Goal: Task Accomplishment & Management: Complete application form

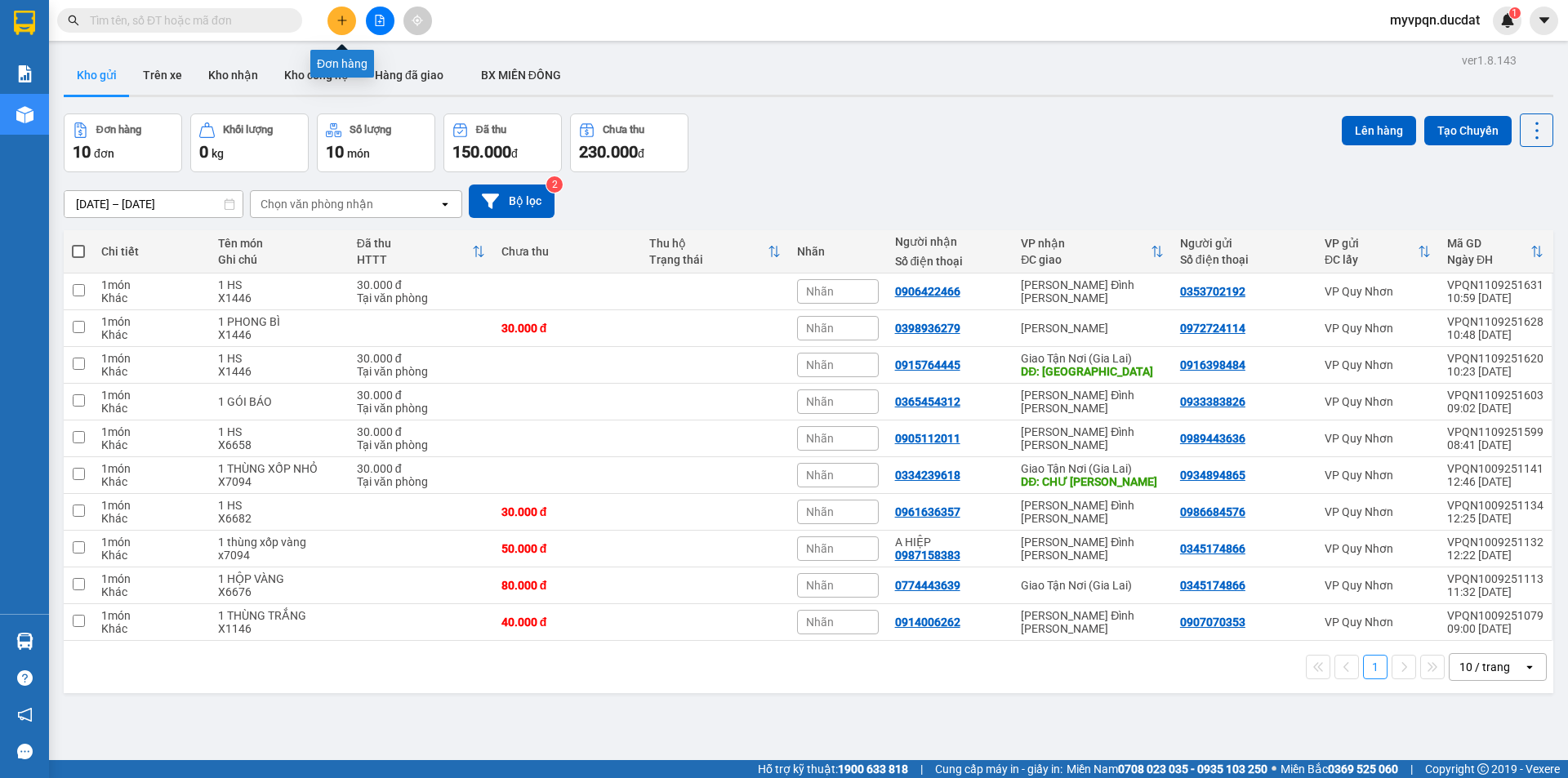
click at [334, 22] on button at bounding box center [342, 20] width 29 height 29
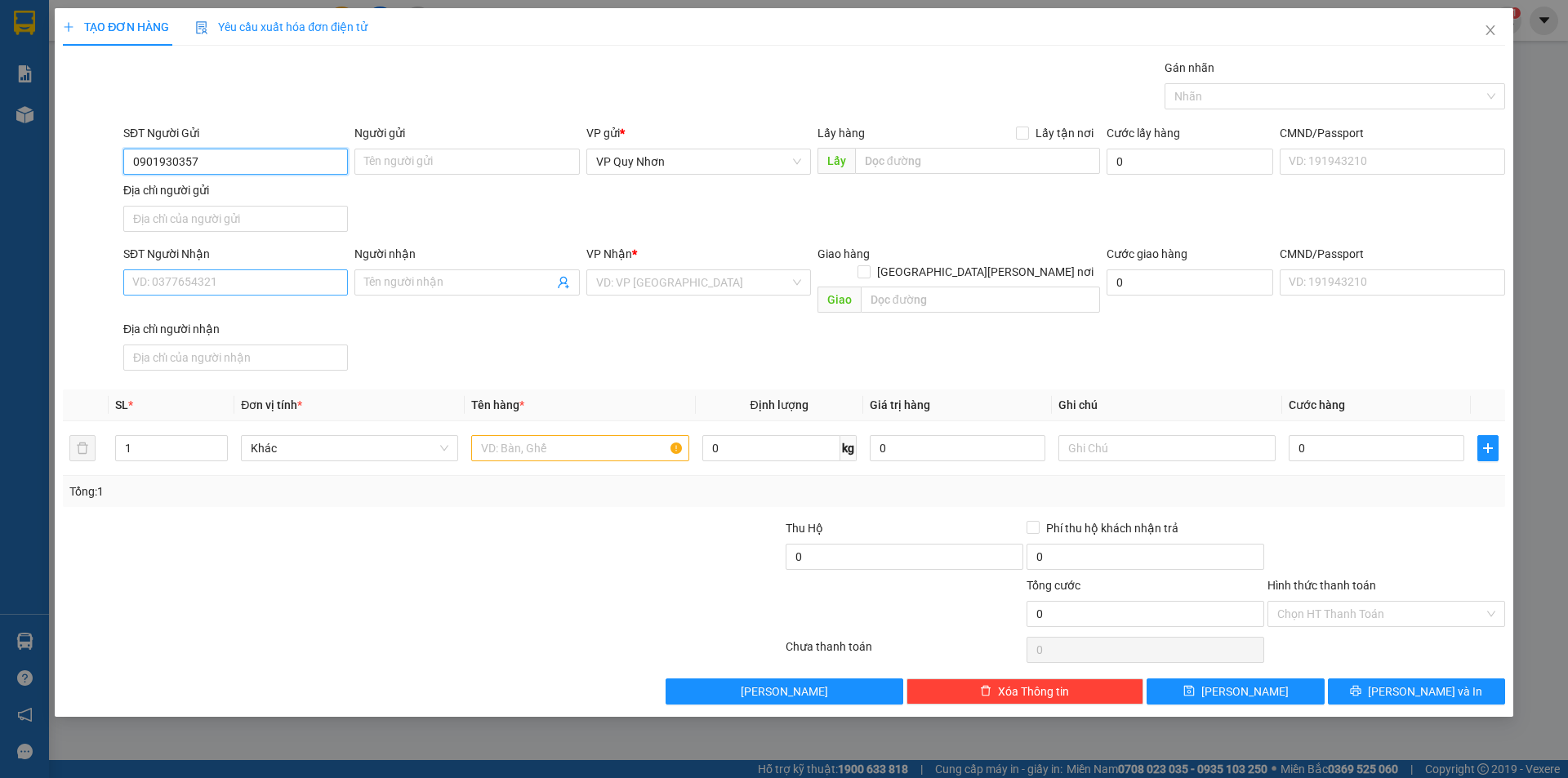
type input "0901930357"
click at [275, 286] on input "SĐT Người Nhận" at bounding box center [235, 282] width 225 height 26
type input "0338715611"
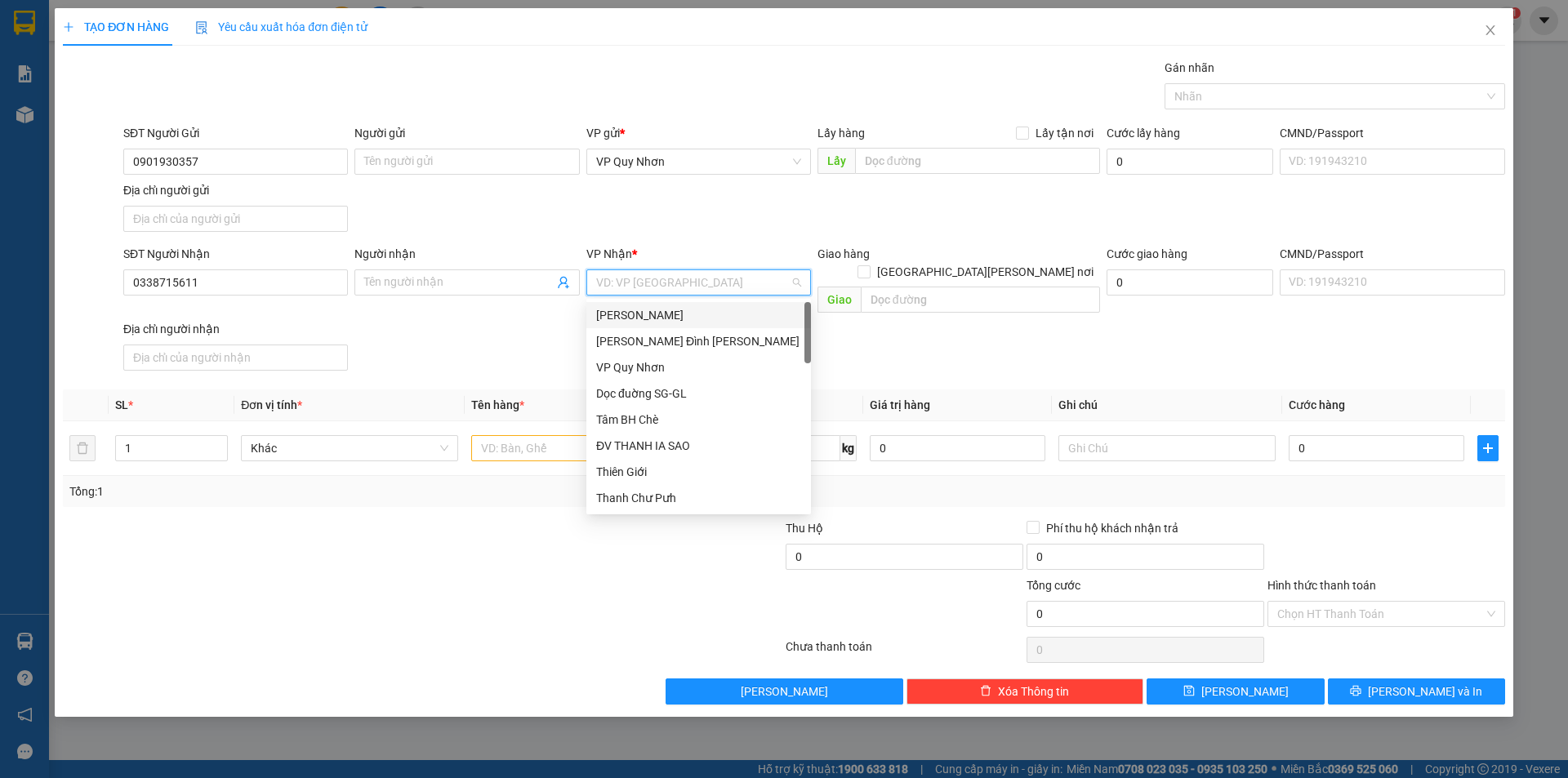
click at [629, 281] on input "search" at bounding box center [693, 282] width 193 height 24
click at [635, 337] on div "Phan Đình Phùng" at bounding box center [698, 341] width 205 height 18
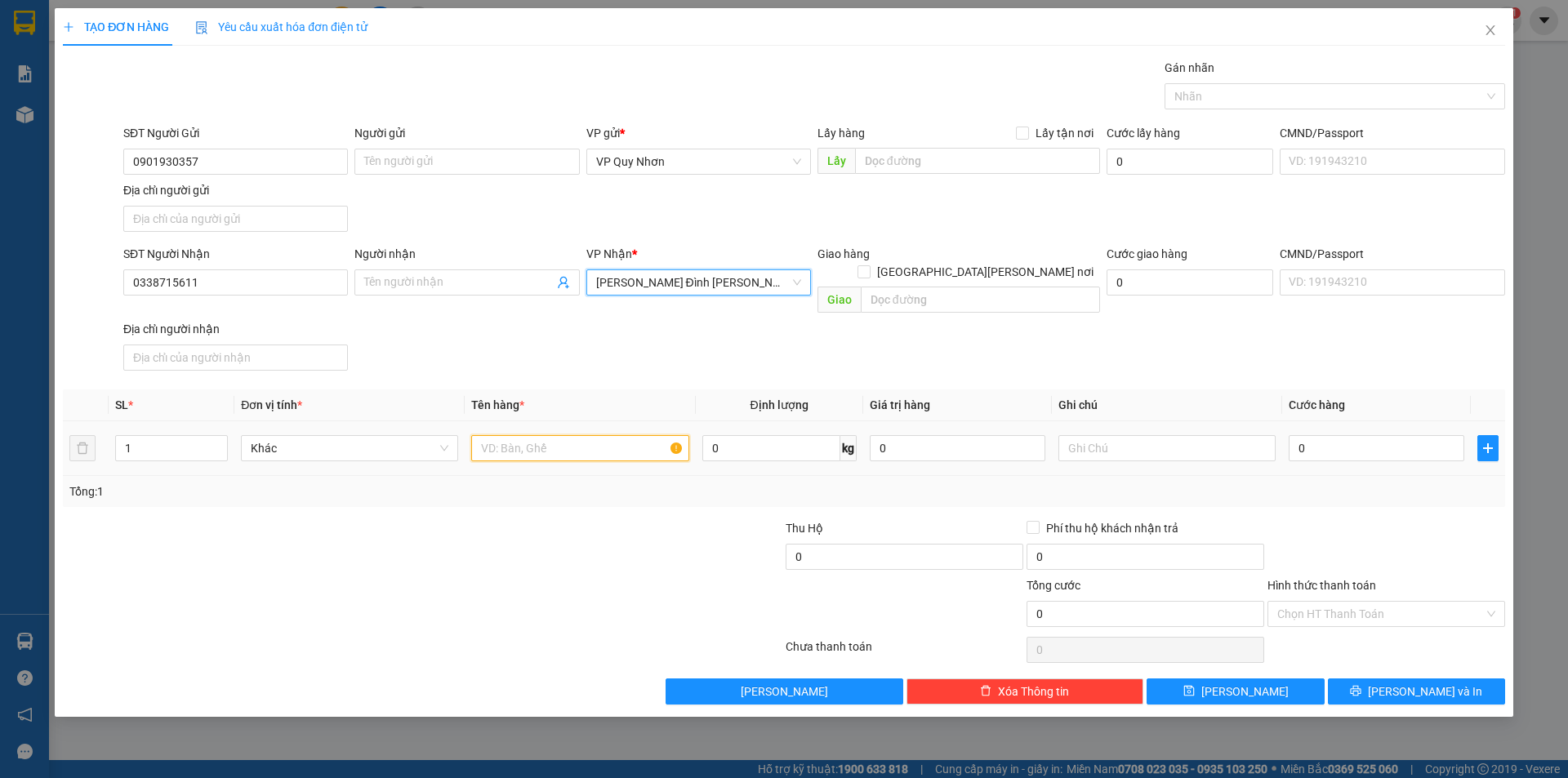
click at [595, 435] on input "text" at bounding box center [580, 448] width 217 height 26
type input "XE MÁY AB (CK)"
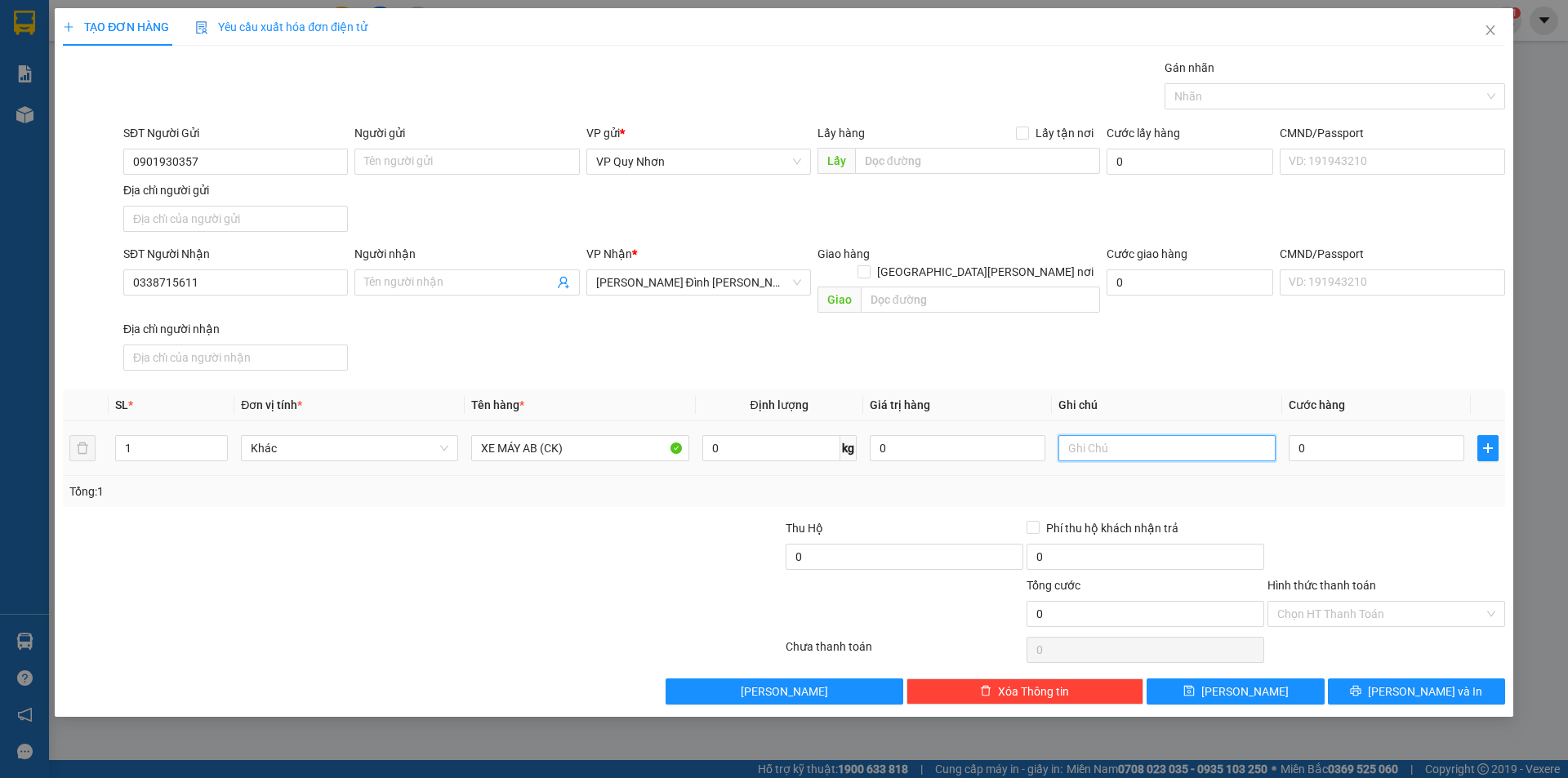
click at [1096, 435] on input "text" at bounding box center [1166, 448] width 217 height 26
type input "X4574"
click at [1334, 435] on input "0" at bounding box center [1375, 448] width 175 height 26
type input "3"
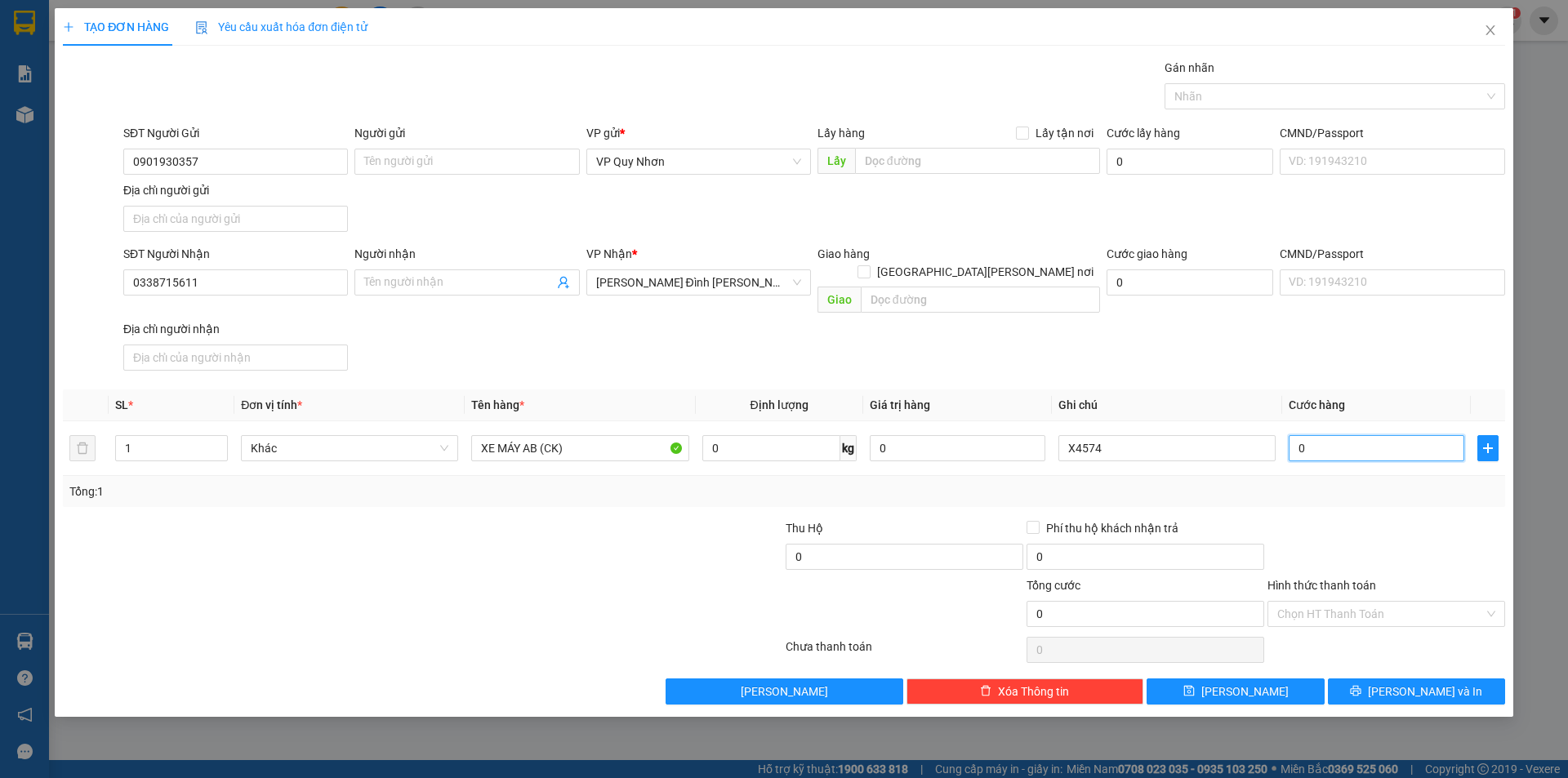
type input "3"
type input "35"
type input "350"
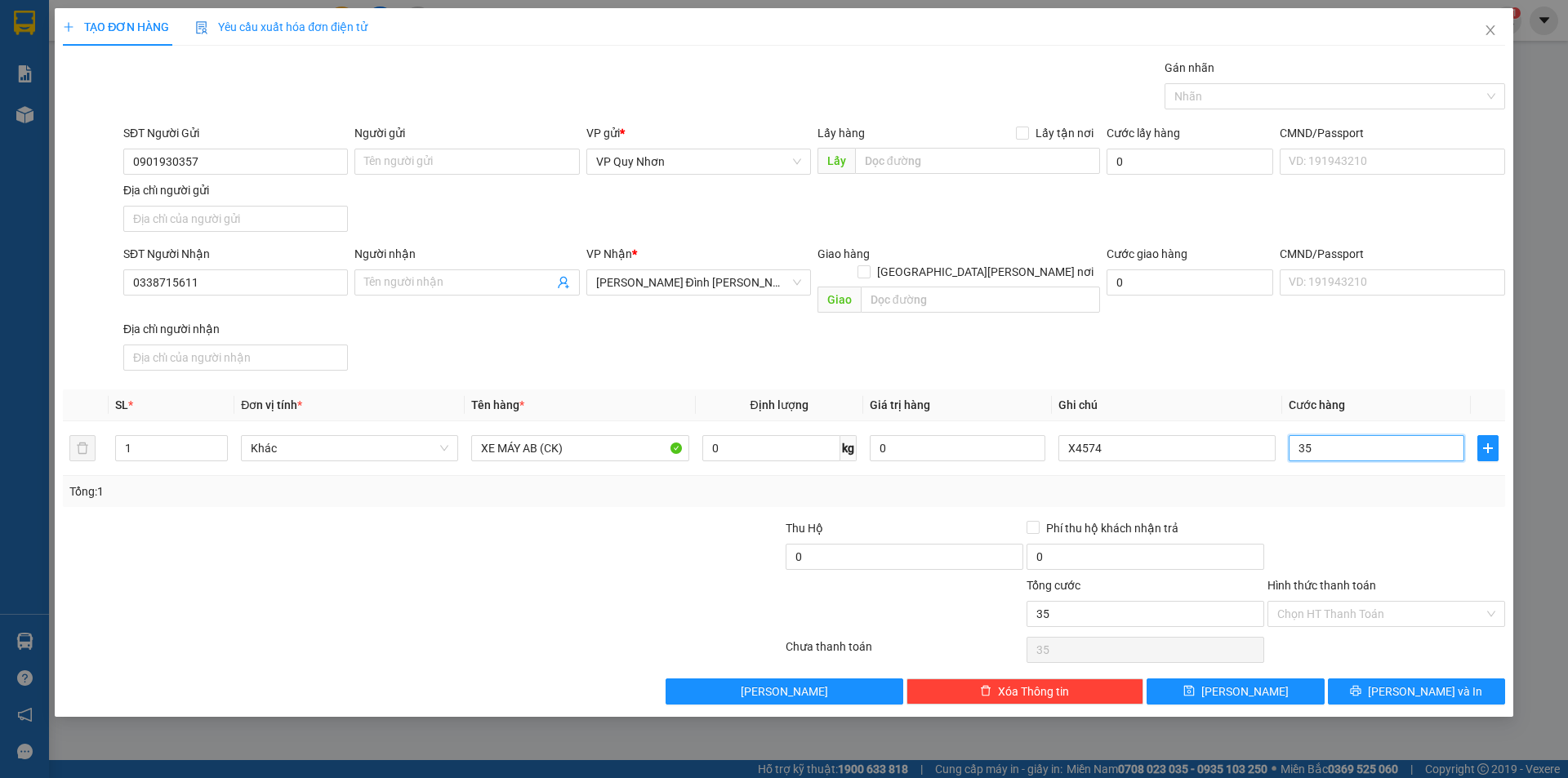
type input "350"
type input "3.500"
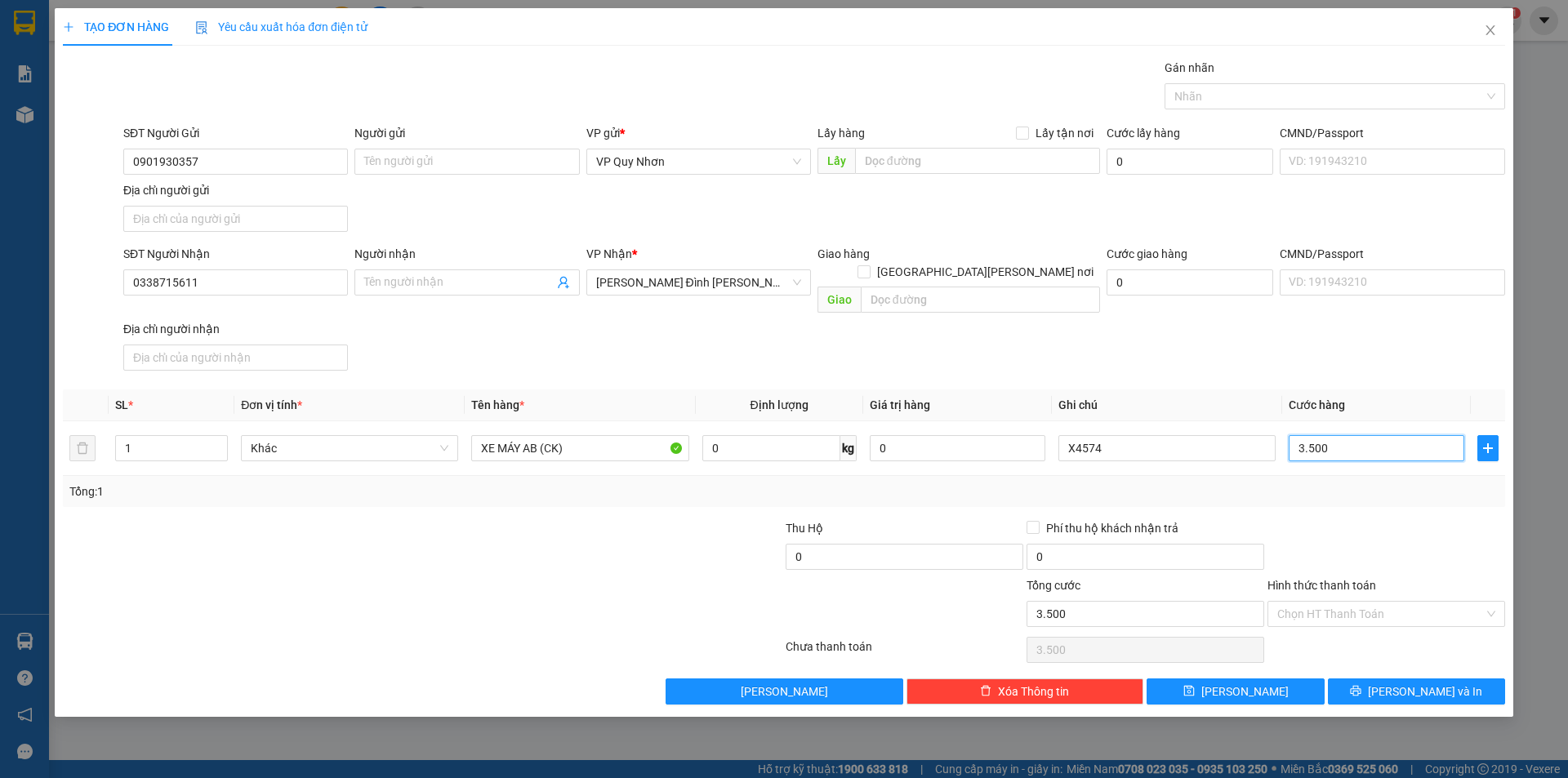
type input "35.000"
type input "350.000"
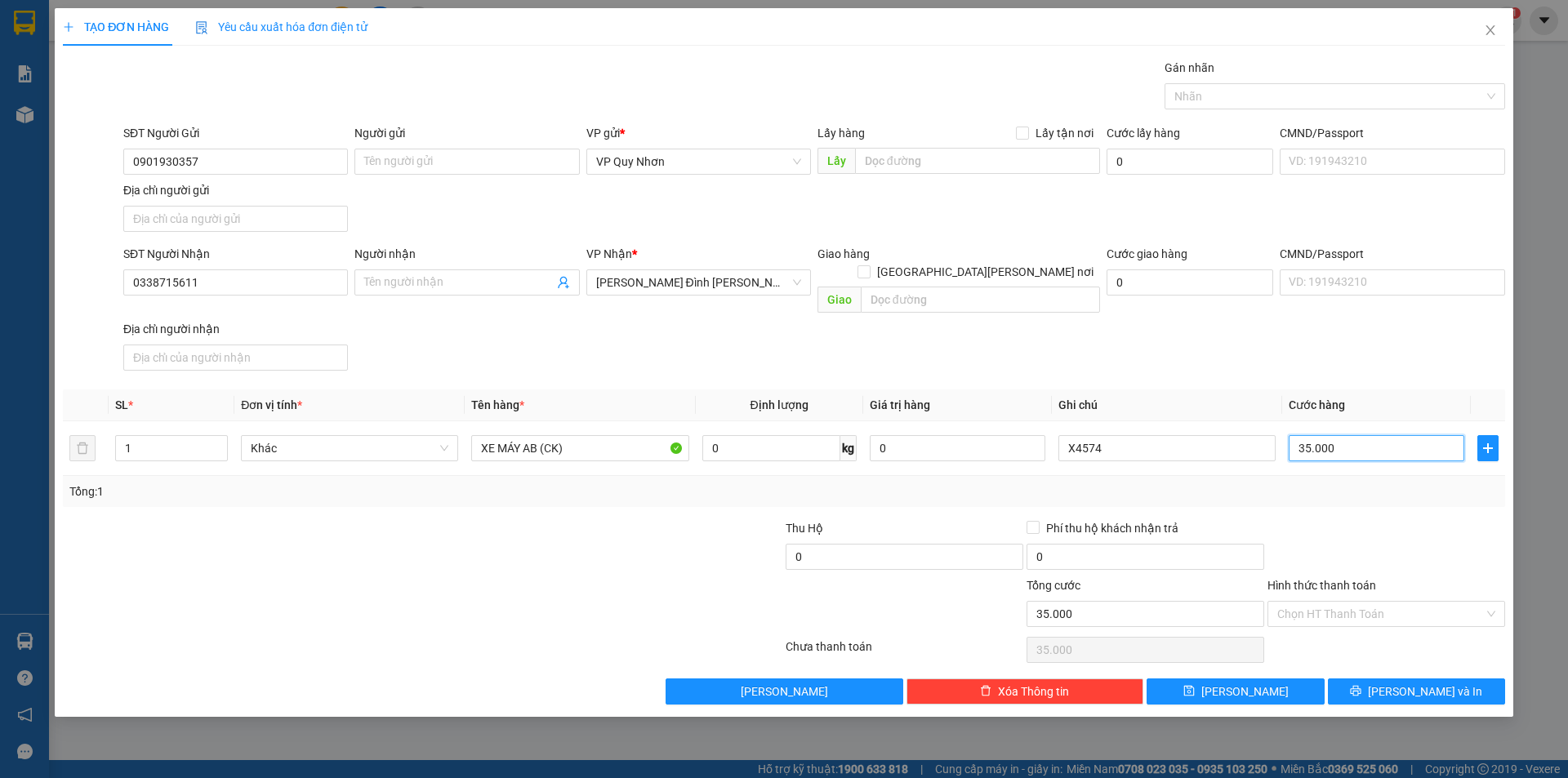
type input "350.000"
type input "4"
type input "40"
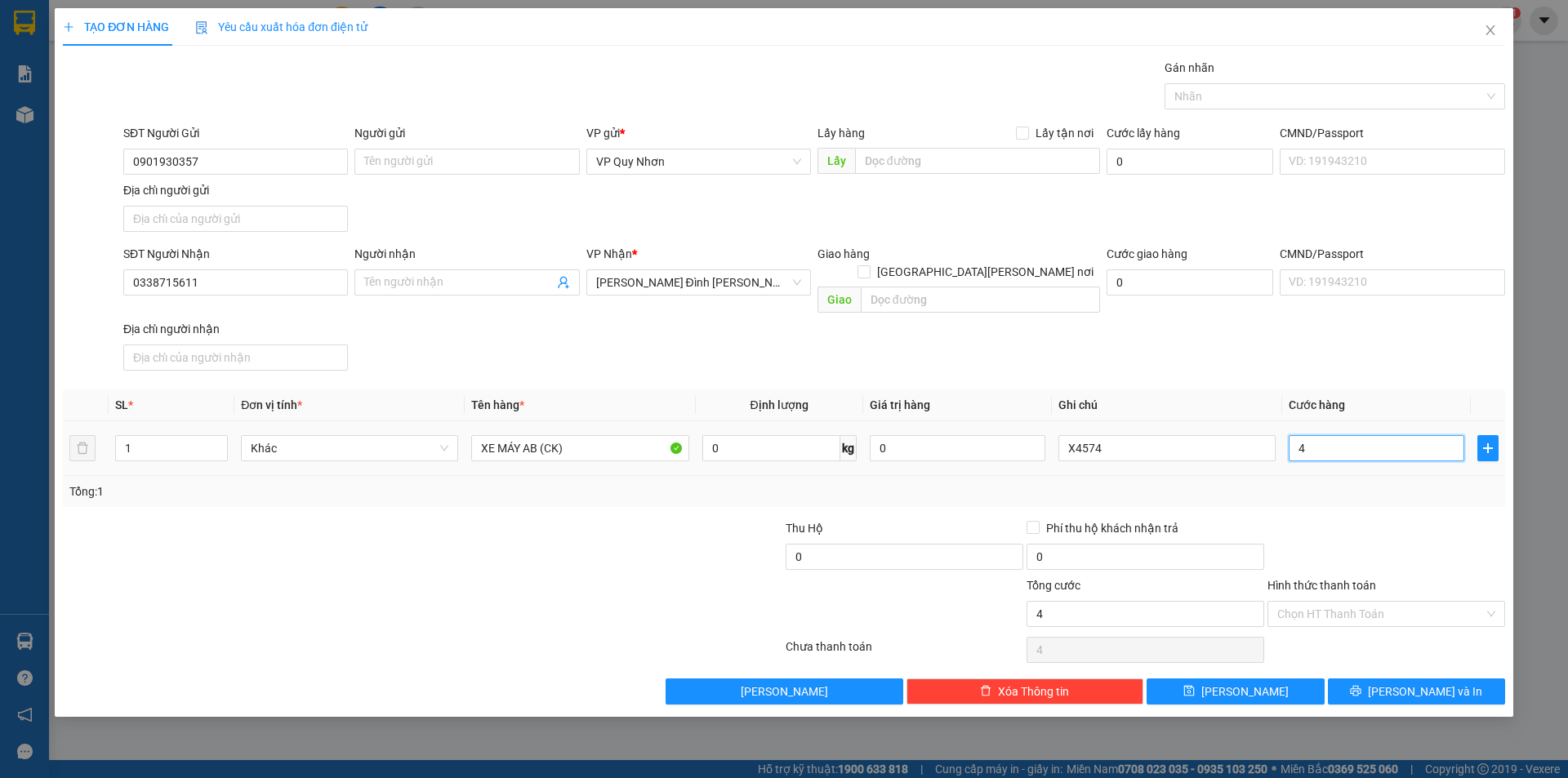
type input "40"
type input "400"
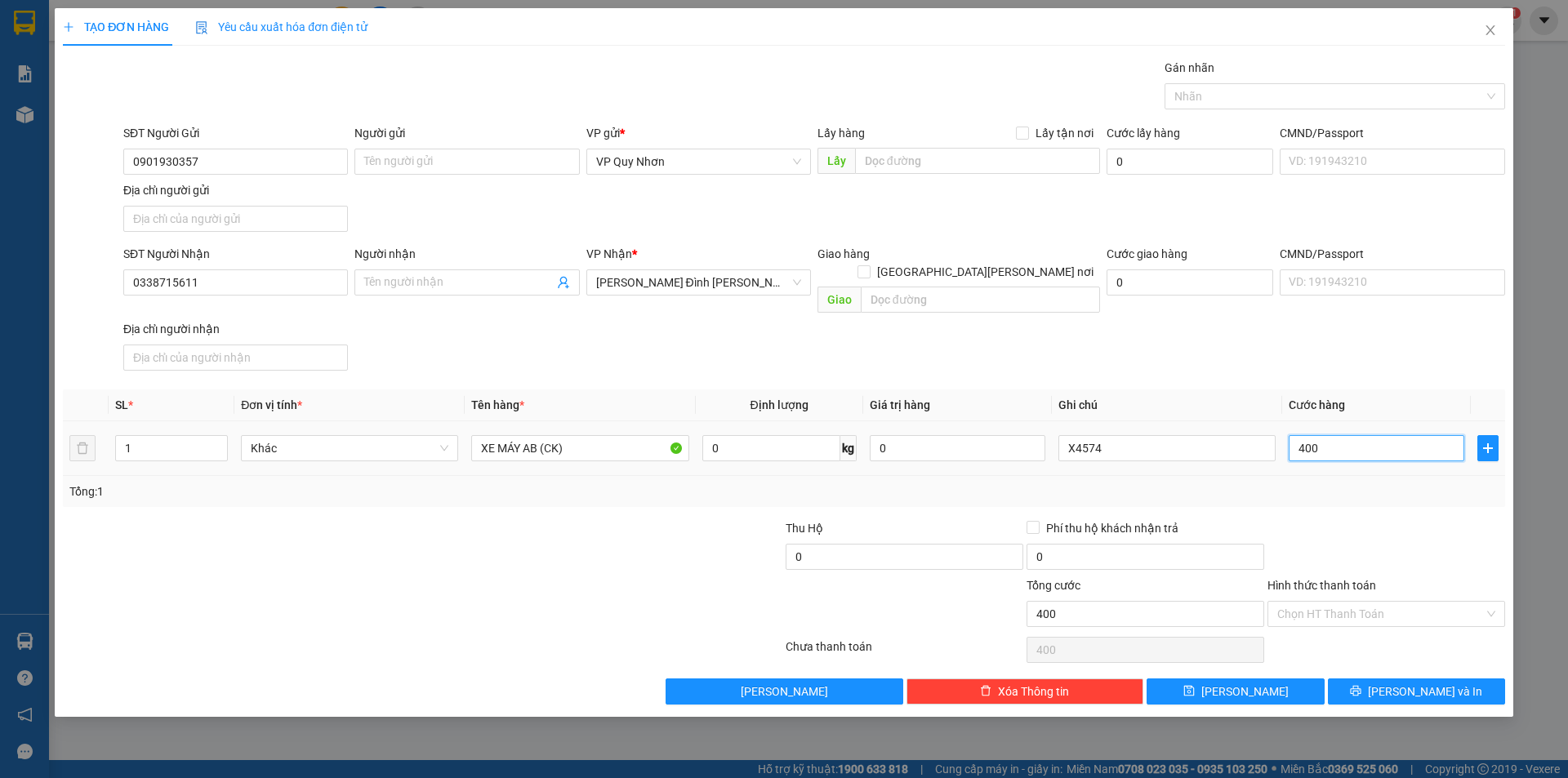
type input "4.000"
type input "40.000"
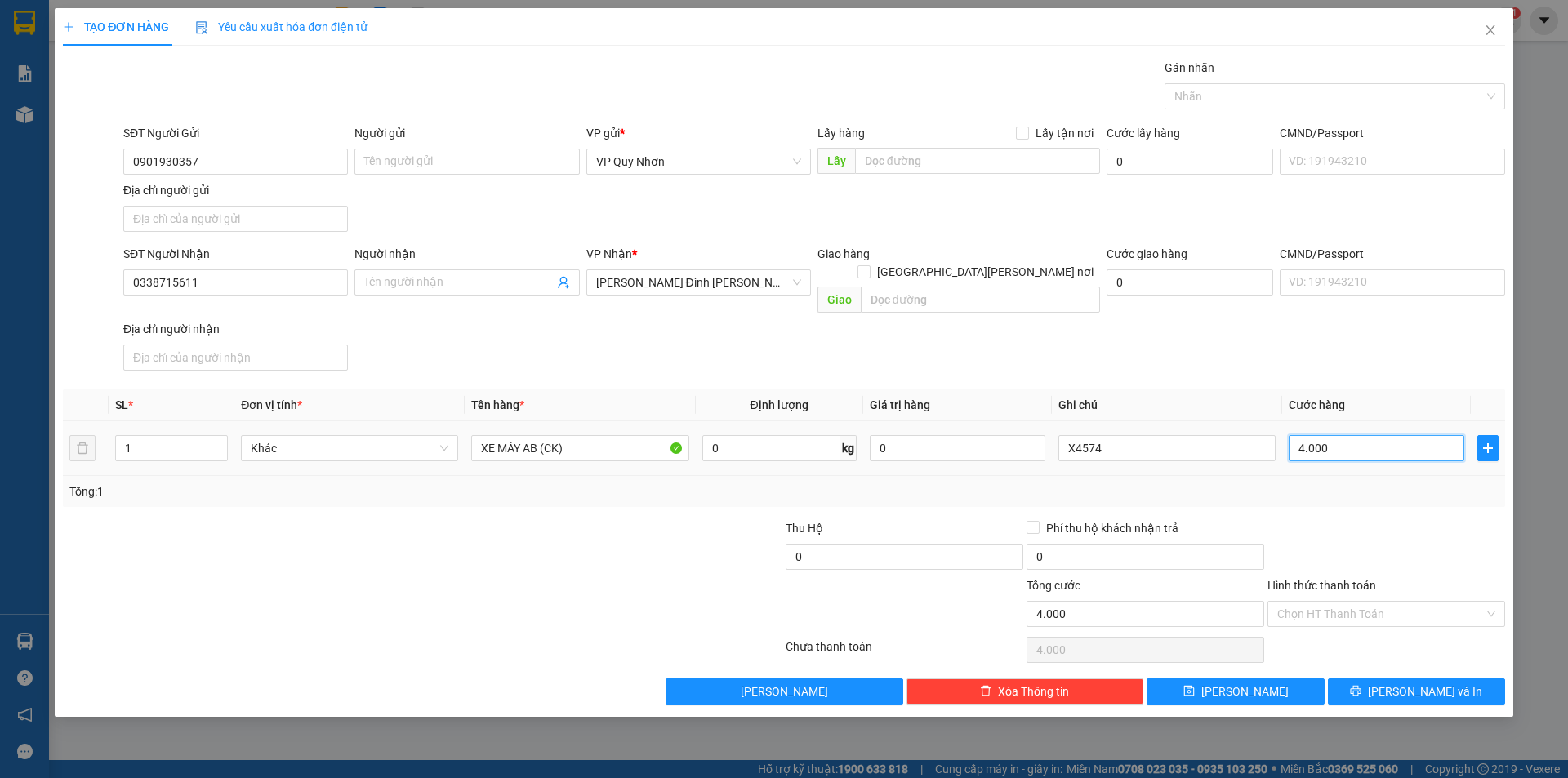
type input "40.000"
type input "400.000"
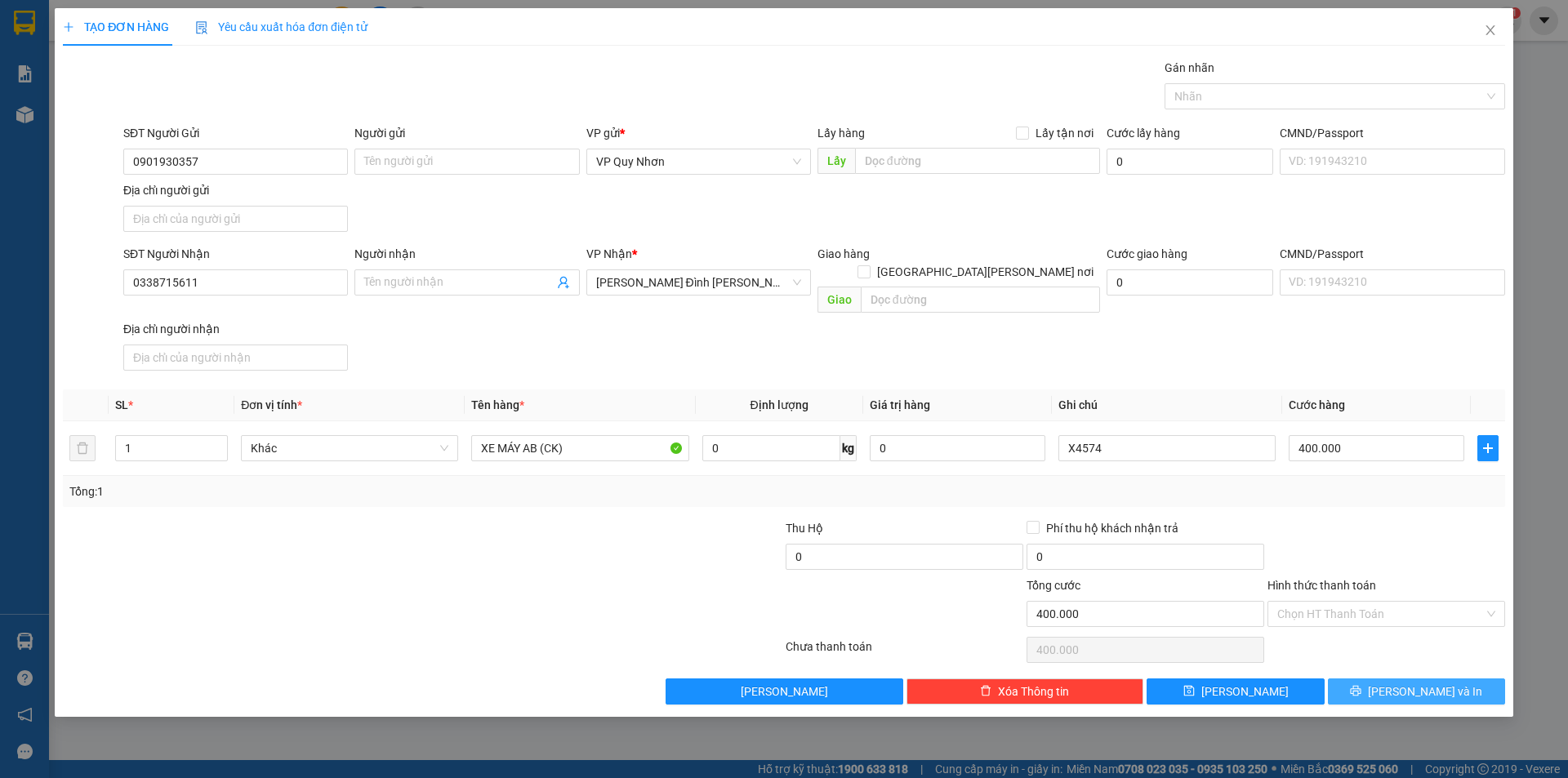
click at [1361, 686] on icon "printer" at bounding box center [1356, 691] width 10 height 10
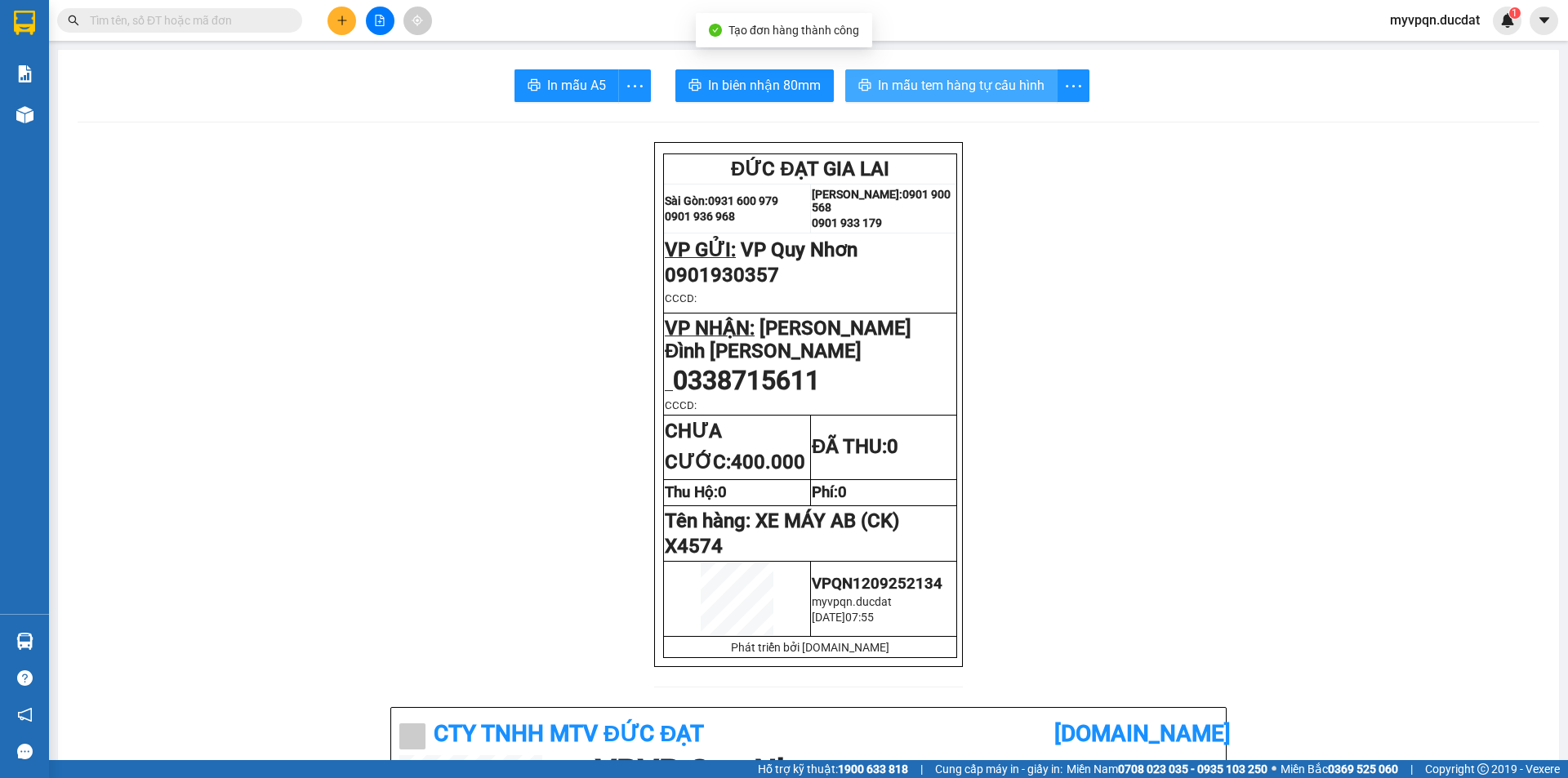
click at [910, 91] on span "In mẫu tem hàng tự cấu hình" at bounding box center [960, 85] width 166 height 20
drag, startPoint x: 1026, startPoint y: 96, endPoint x: 1026, endPoint y: 84, distance: 12.0
click at [1025, 96] on span "In mẫu tem hàng tự cấu hình" at bounding box center [960, 85] width 166 height 20
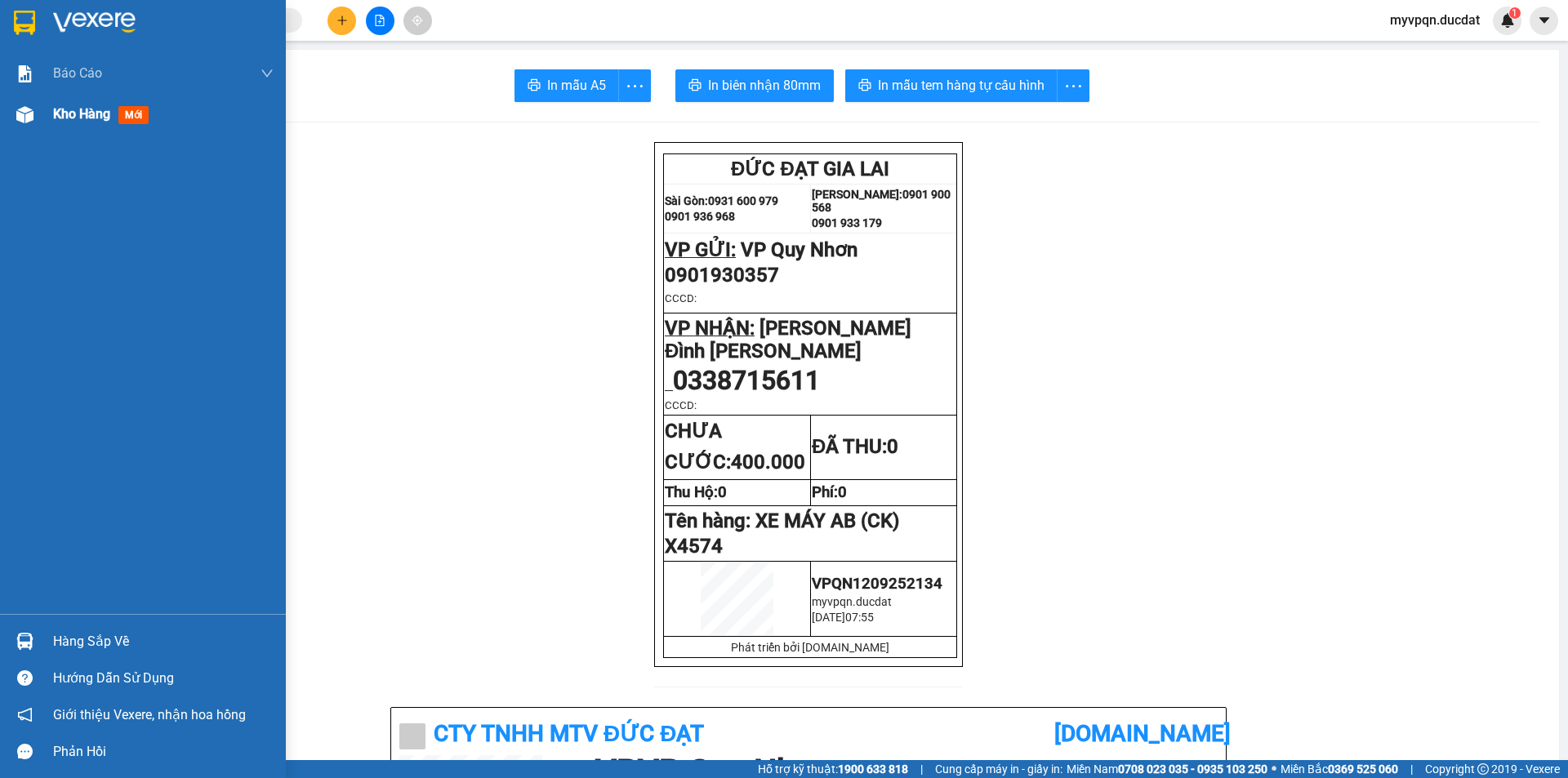
click at [83, 118] on span "Kho hàng" at bounding box center [82, 114] width 58 height 16
